Goal: Navigation & Orientation: Find specific page/section

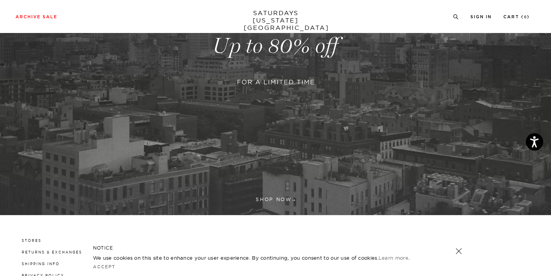
scroll to position [165, 0]
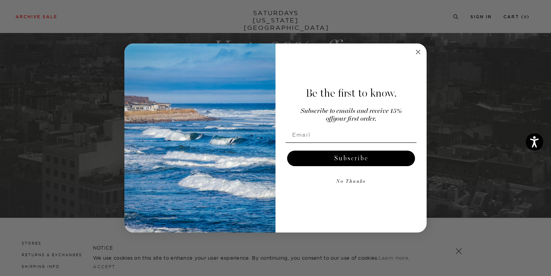
click at [416, 49] on circle "Close dialog" at bounding box center [418, 51] width 9 height 9
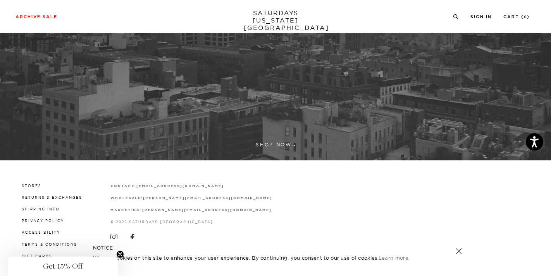
scroll to position [227, 0]
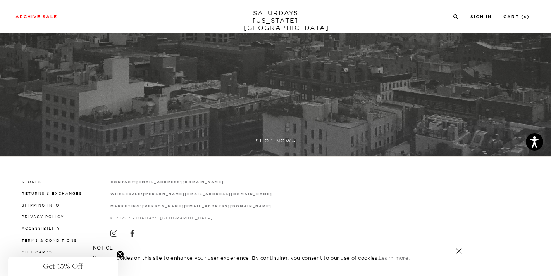
click at [121, 253] on icon "Close teaser" at bounding box center [120, 253] width 3 height 3
click at [243, 214] on div "Stores Returns & Exchanges Shipping Info Privacy Policy Accessibility Terms & C…" at bounding box center [276, 216] width 520 height 77
click at [458, 249] on link at bounding box center [459, 250] width 11 height 11
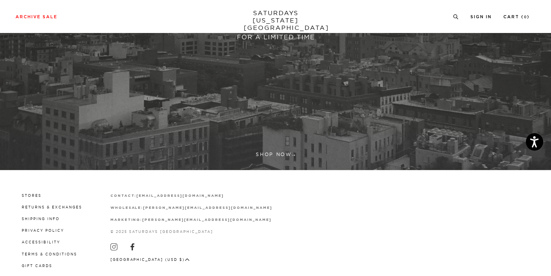
scroll to position [212, 0]
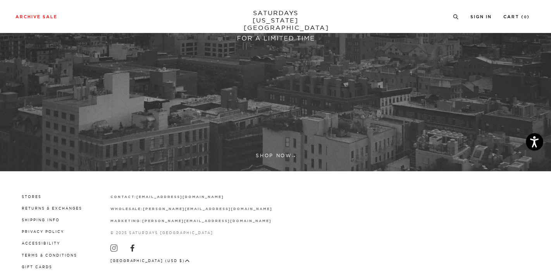
click at [282, 155] on link at bounding box center [275, 2] width 551 height 338
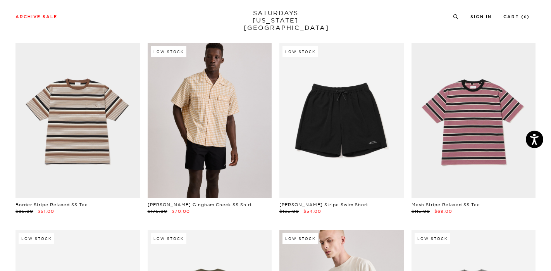
scroll to position [1721, 0]
